Goal: Answer question/provide support: Share knowledge or assist other users

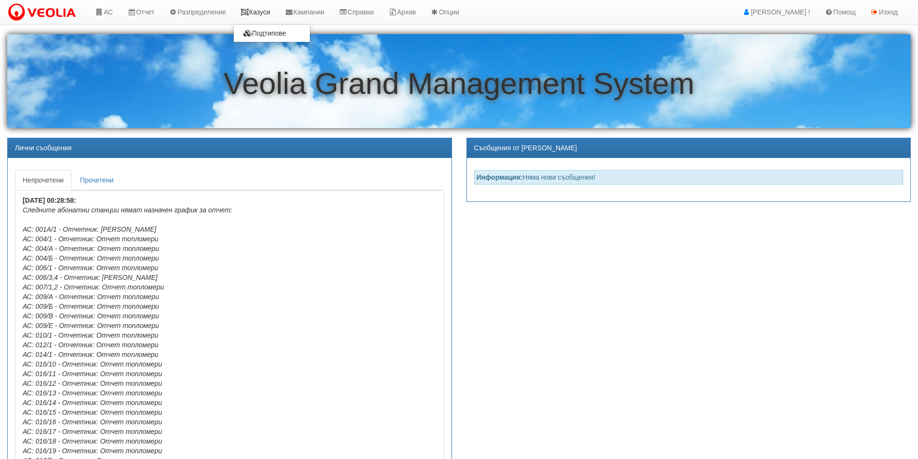
click at [271, 15] on link "Казуси" at bounding box center [255, 12] width 44 height 24
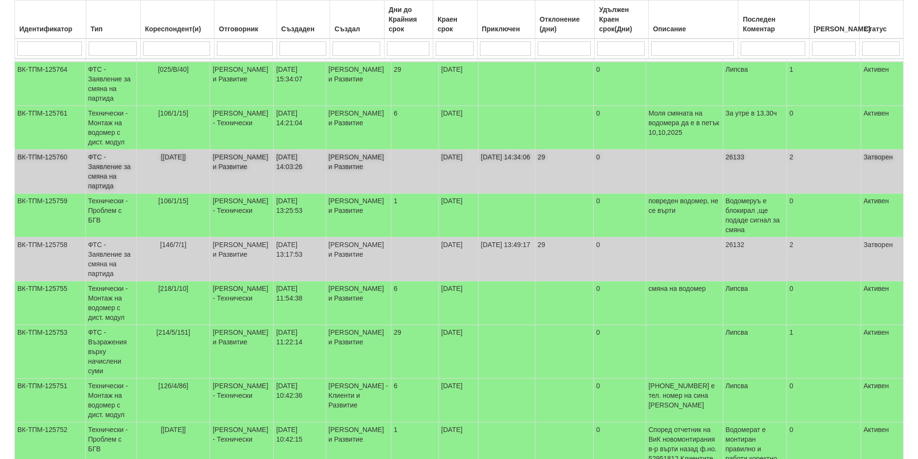
scroll to position [145, 0]
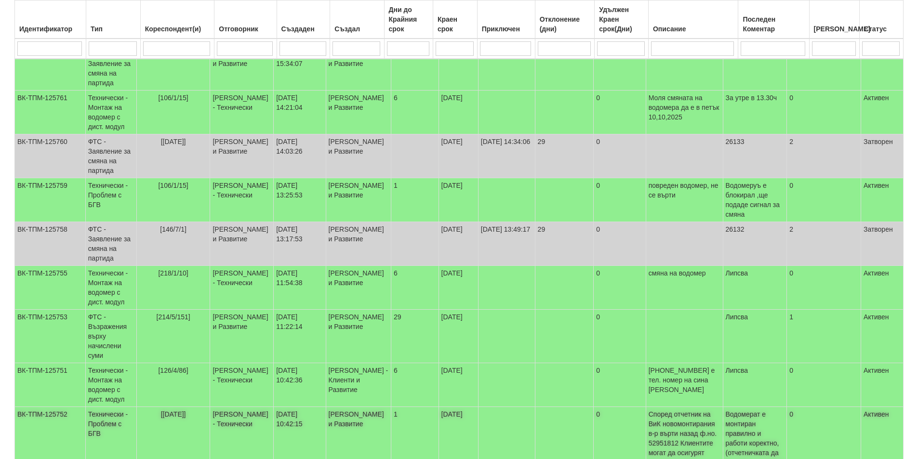
click at [753, 429] on td "Водомерат е монтиран правилно и работи коректно,(отчетничката да си смени очила…" at bounding box center [755, 450] width 64 height 87
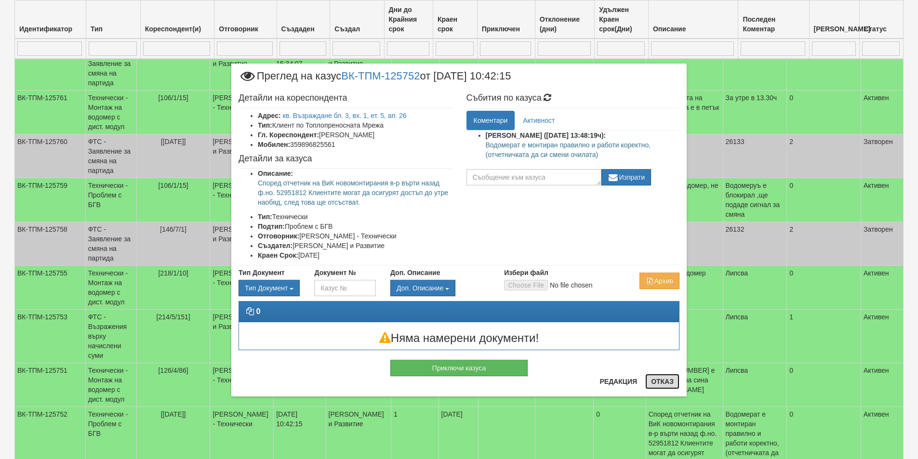
click at [657, 381] on button "Отказ" at bounding box center [662, 381] width 34 height 15
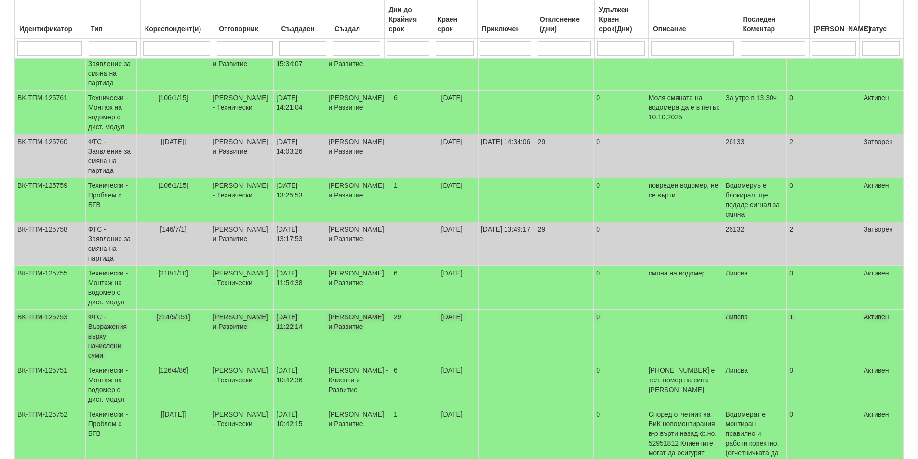
click at [101, 333] on td "ФТС - Възражения върху начислени суми" at bounding box center [110, 336] width 51 height 53
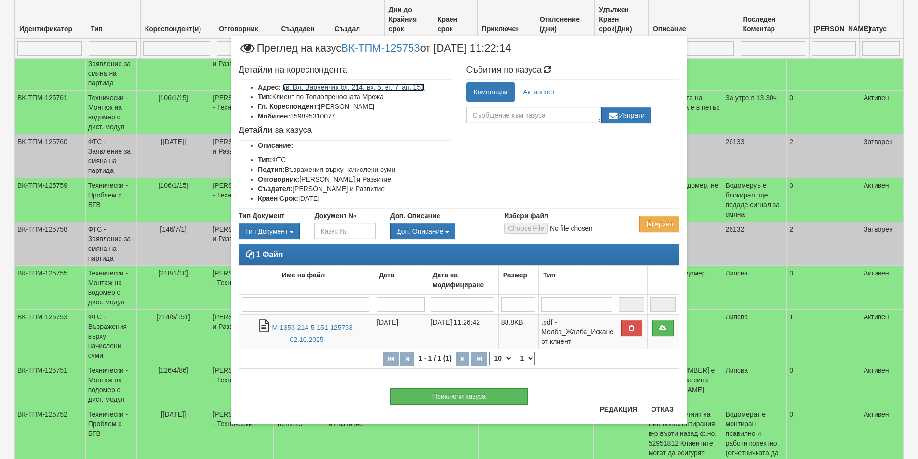
click at [350, 85] on link "кв. Вл. Варненчик бл. 214, вх. 5, ет. 7, ап. 151" at bounding box center [354, 87] width 142 height 8
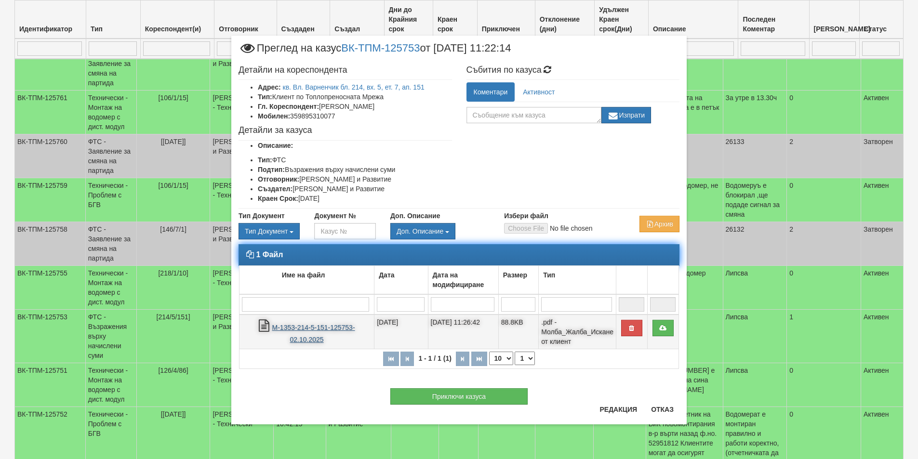
click at [293, 327] on link "М-1353-214-5-151-125753-02.10.2025" at bounding box center [313, 334] width 83 height 20
click at [661, 329] on icon at bounding box center [662, 328] width 9 height 7
click at [664, 329] on icon at bounding box center [662, 328] width 9 height 7
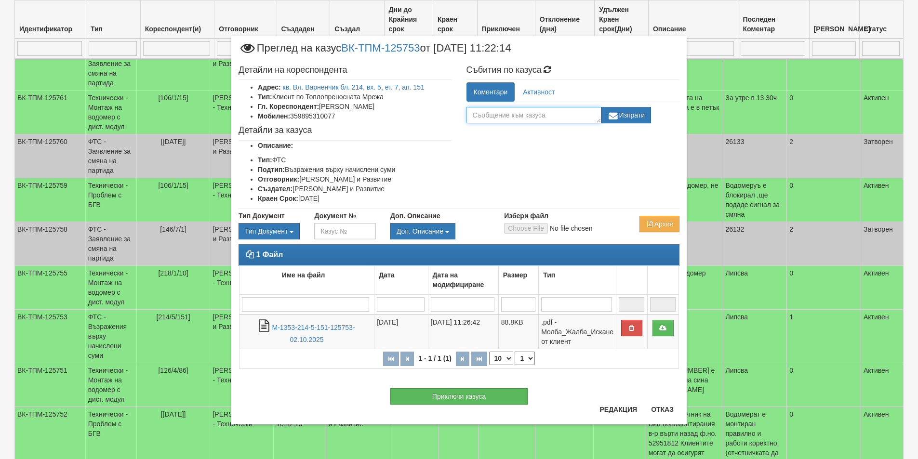
click at [503, 119] on textarea at bounding box center [533, 115] width 135 height 16
type textarea "Изпратено на Техем за отговор"
click at [631, 119] on button "Изпрати" at bounding box center [626, 115] width 50 height 16
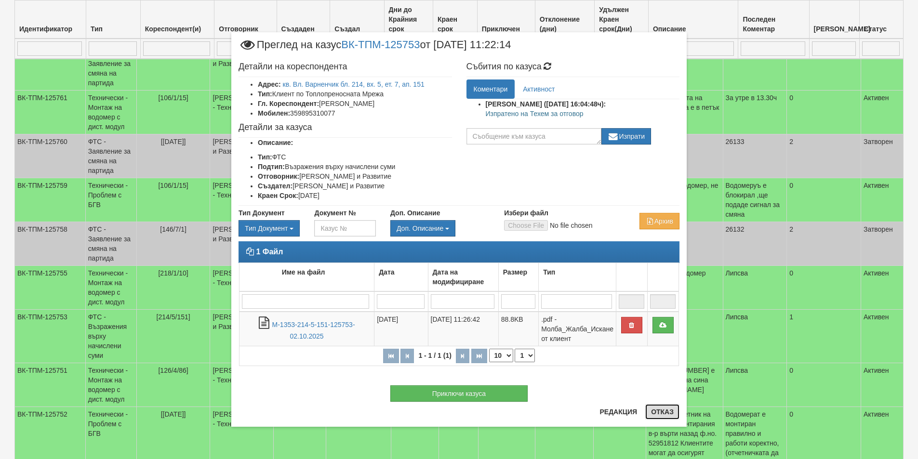
click at [656, 416] on button "Отказ" at bounding box center [662, 411] width 34 height 15
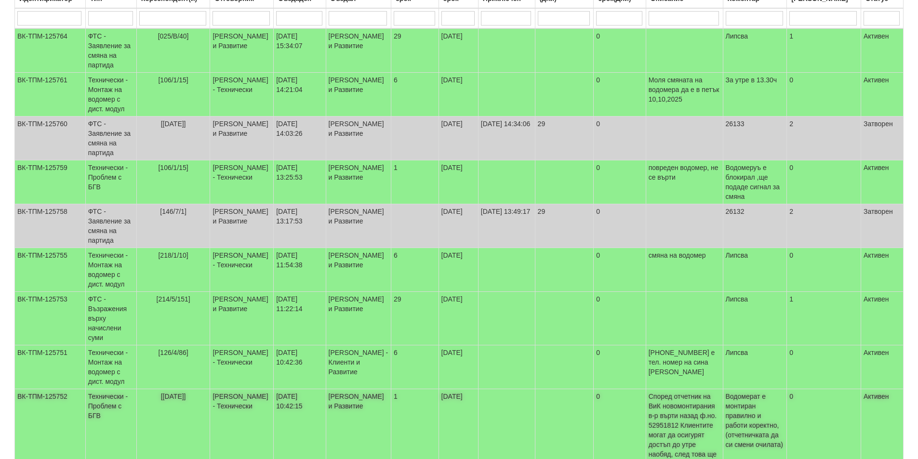
scroll to position [87, 0]
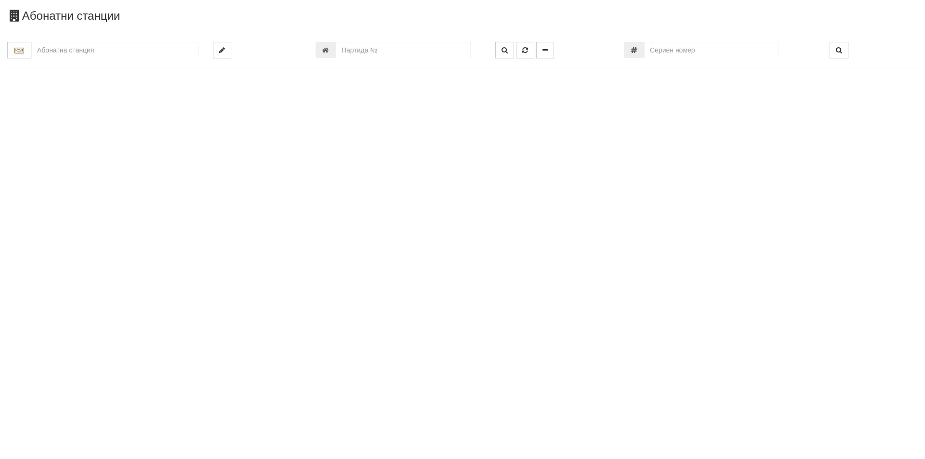
type input "724"
type input "214/5 - "ТЕХЕМ СЪРВИСИС" ЕООД"
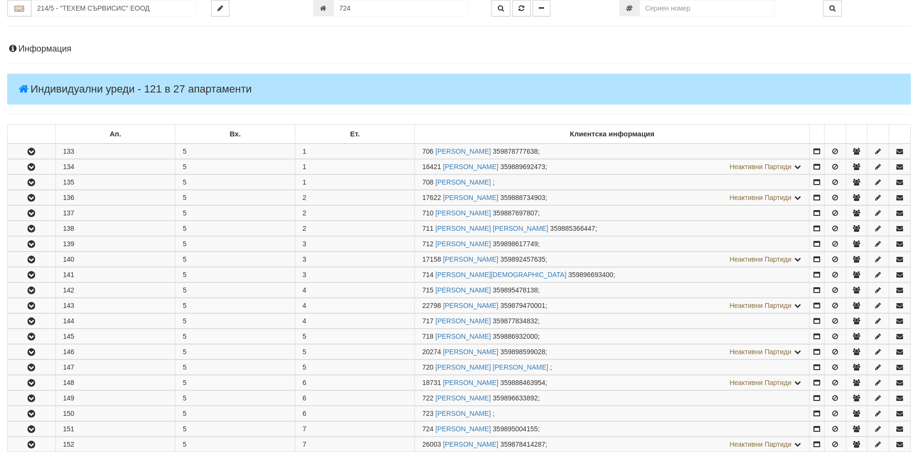
scroll to position [413, 0]
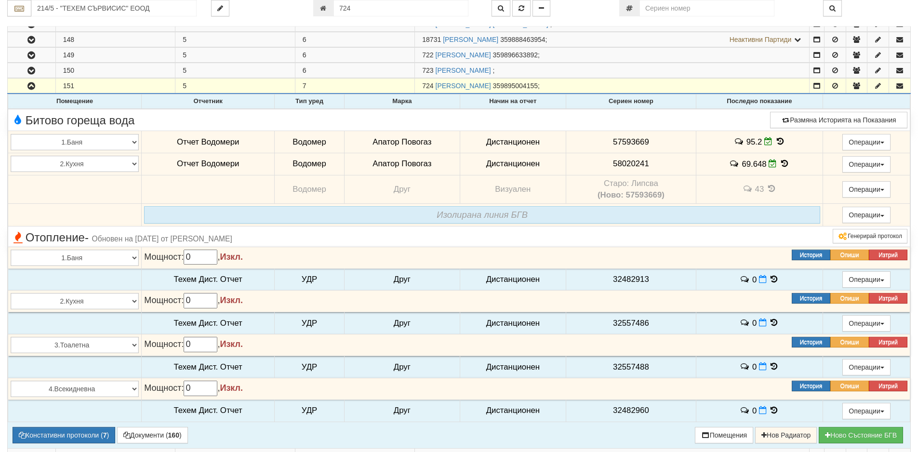
click at [778, 139] on icon at bounding box center [780, 141] width 11 height 8
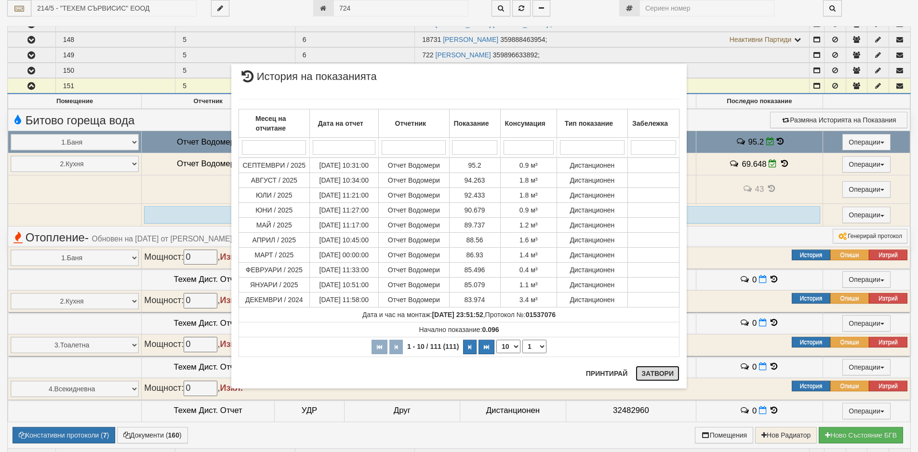
click at [650, 378] on button "Затвори" at bounding box center [657, 373] width 44 height 15
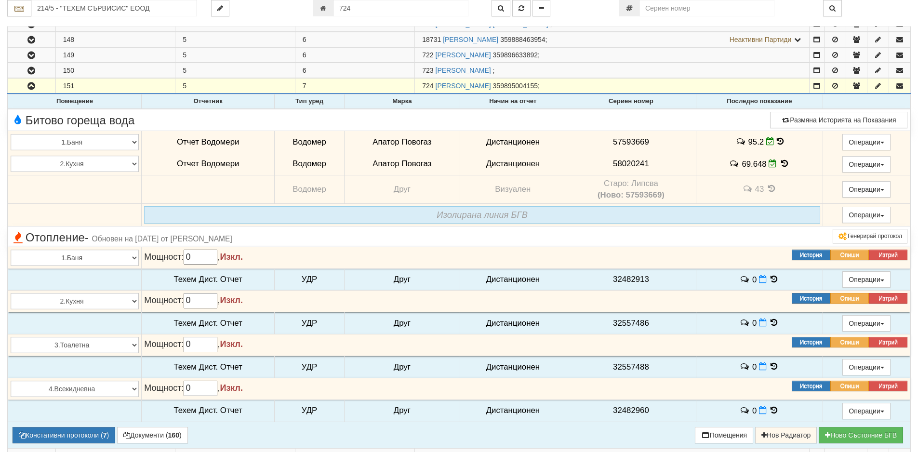
click at [779, 162] on icon at bounding box center [784, 163] width 11 height 8
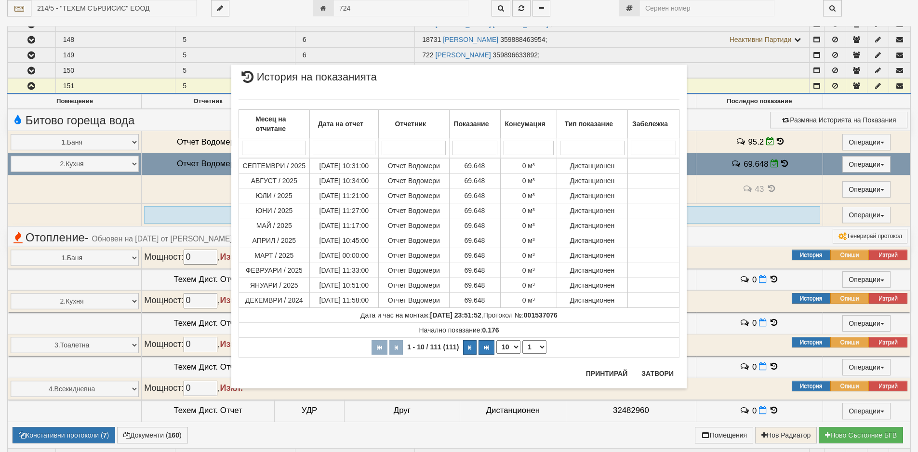
click at [514, 349] on select "10 20 30 40" at bounding box center [508, 346] width 24 height 13
select select "30"
click at [496, 354] on select "10 20 30 40" at bounding box center [508, 346] width 24 height 13
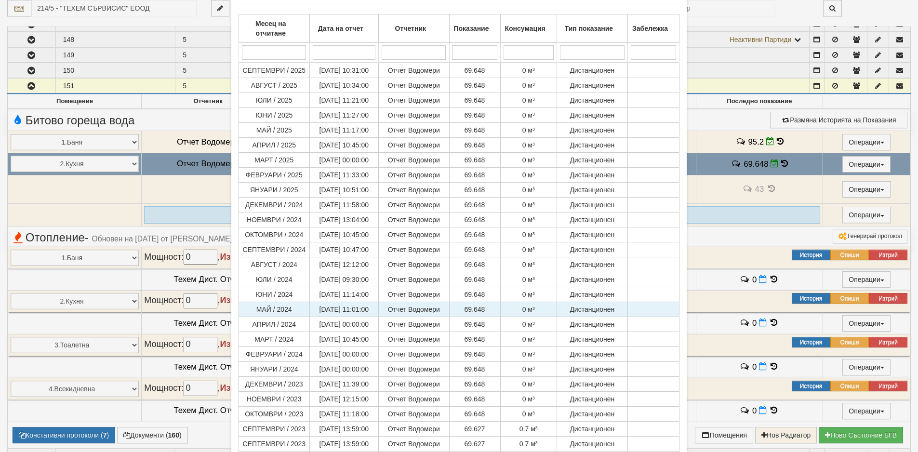
scroll to position [96, 0]
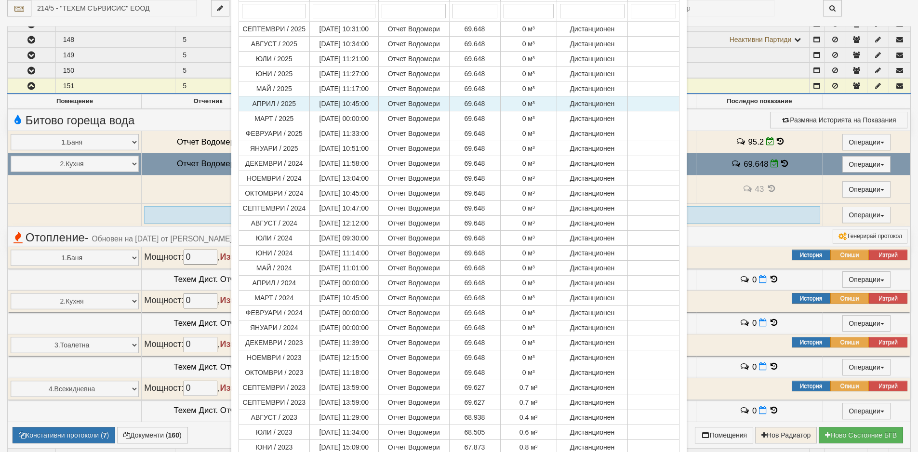
drag, startPoint x: 181, startPoint y: 117, endPoint x: 363, endPoint y: 143, distance: 183.5
click at [181, 117] on div "× История на показанията Месец на отчитане Дата на отчет Отчетник Показание Кон…" at bounding box center [459, 241] width 564 height 674
